Goal: Task Accomplishment & Management: Use online tool/utility

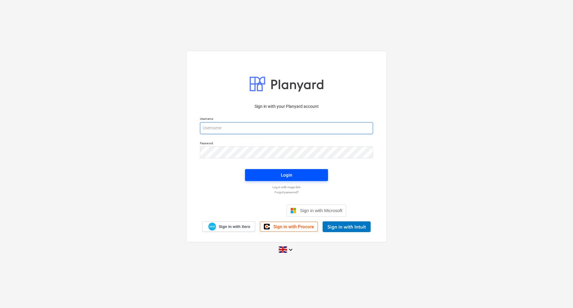
type input "[PERSON_NAME][EMAIL_ADDRESS][DOMAIN_NAME]"
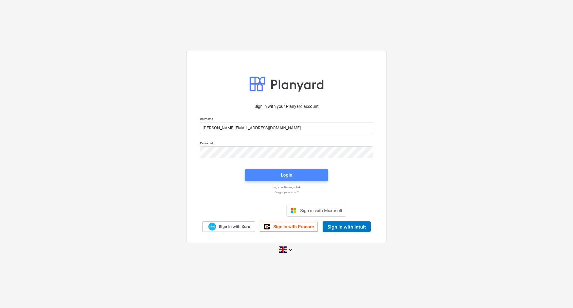
click at [286, 175] on div "Login" at bounding box center [286, 175] width 11 height 8
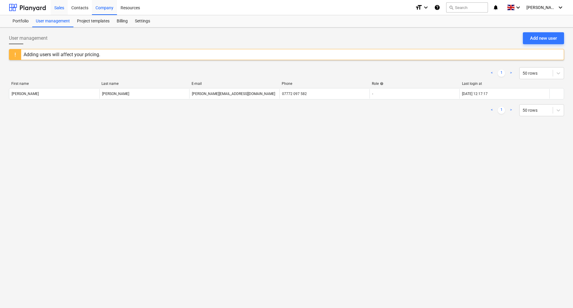
click at [60, 6] on div "Sales" at bounding box center [59, 7] width 17 height 15
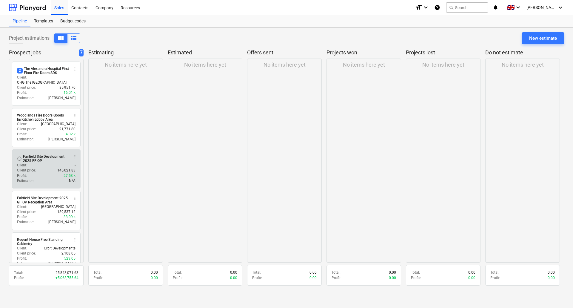
click at [42, 163] on div "Client : -" at bounding box center [46, 165] width 59 height 5
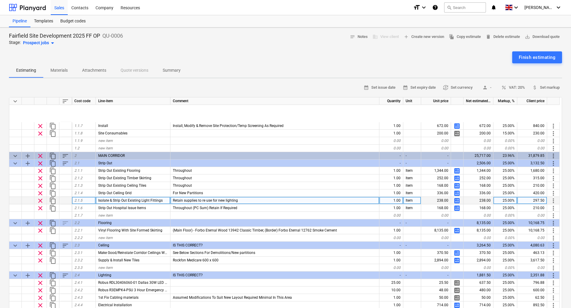
scroll to position [90, 0]
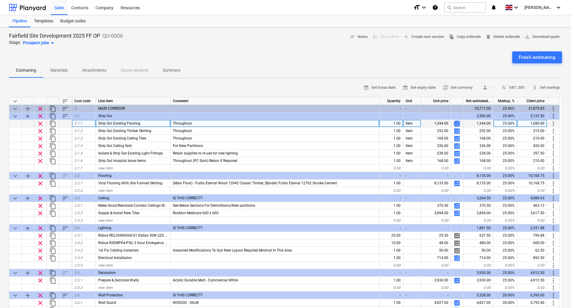
click at [456, 122] on span "calculate" at bounding box center [456, 123] width 7 height 7
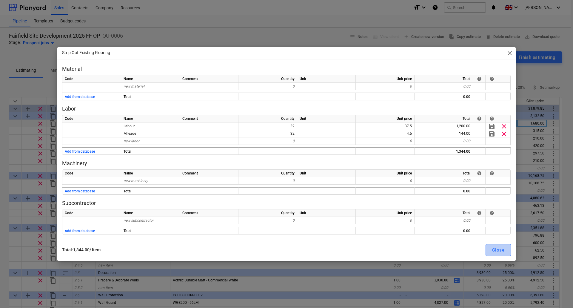
click at [501, 250] on div "Close" at bounding box center [498, 250] width 12 height 8
type textarea "x"
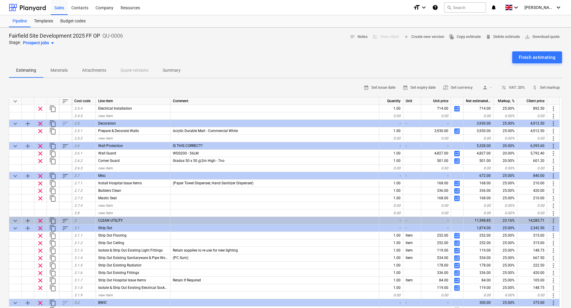
scroll to position [418, 0]
